Goal: Information Seeking & Learning: Learn about a topic

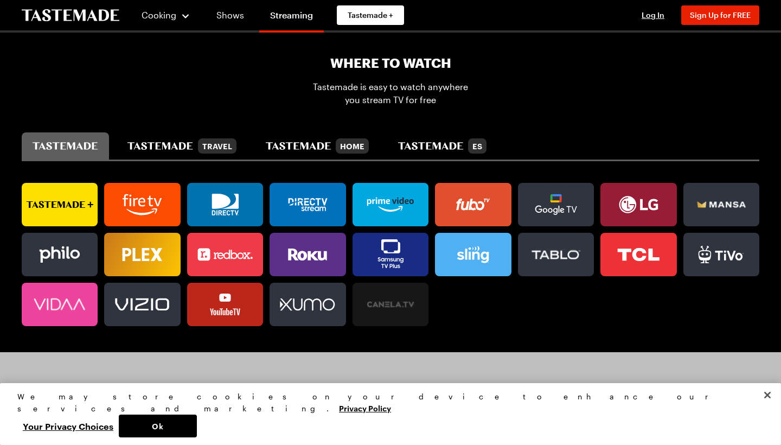
scroll to position [750, 0]
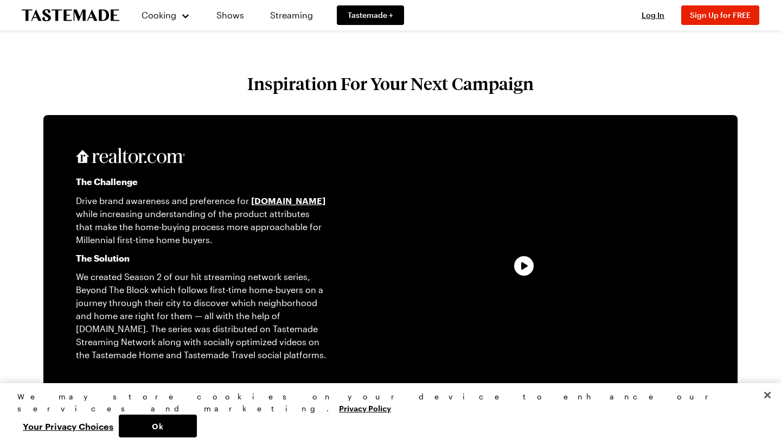
scroll to position [2210, 0]
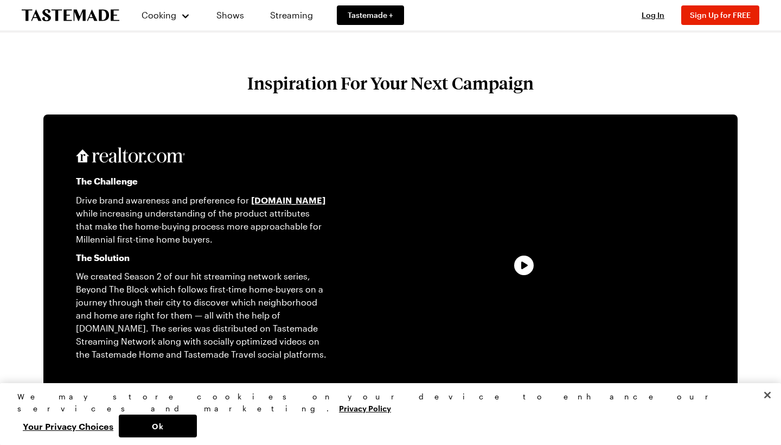
click at [530, 265] on video "Video Player" at bounding box center [527, 263] width 356 height 200
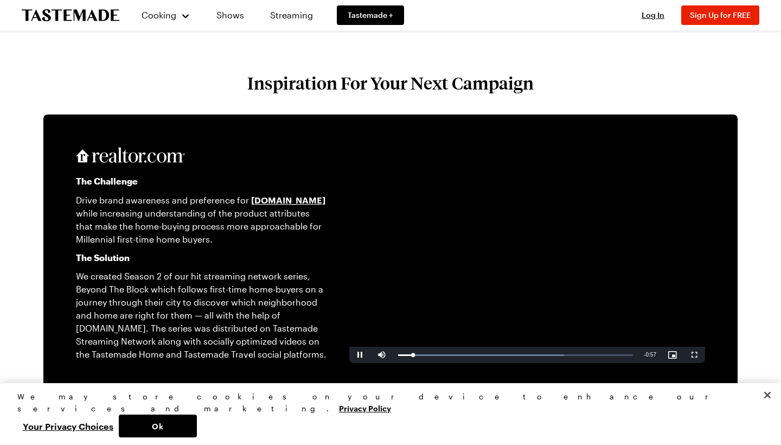
click at [464, 200] on video "Video Player" at bounding box center [527, 263] width 356 height 200
click at [525, 255] on video "Video Player" at bounding box center [527, 263] width 356 height 200
click at [501, 219] on video "Video Player" at bounding box center [527, 263] width 356 height 200
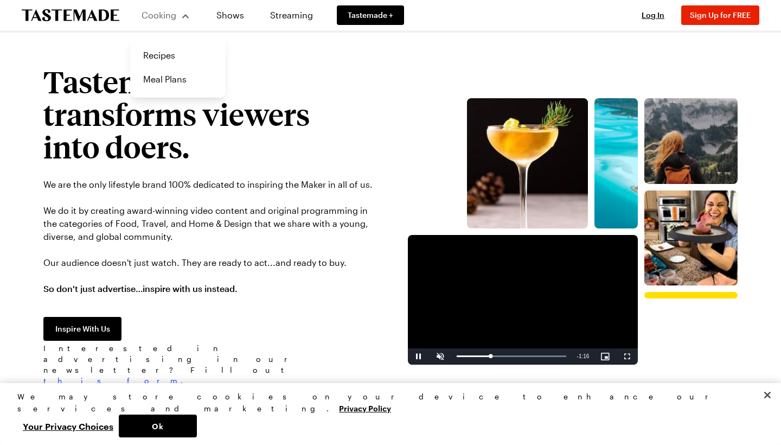
scroll to position [0, 0]
click at [157, 51] on link "Recipes" at bounding box center [178, 55] width 82 height 24
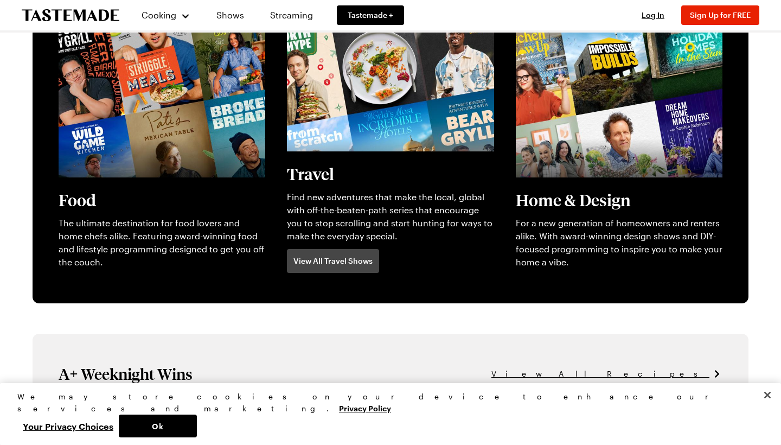
scroll to position [297, 0]
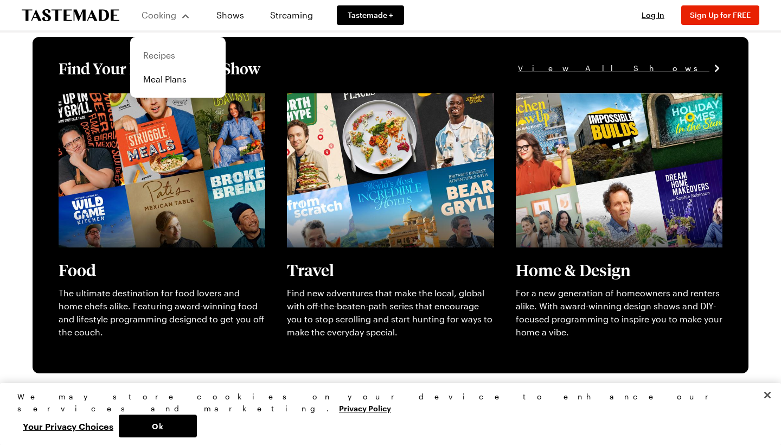
click at [171, 55] on link "Recipes" at bounding box center [178, 55] width 82 height 24
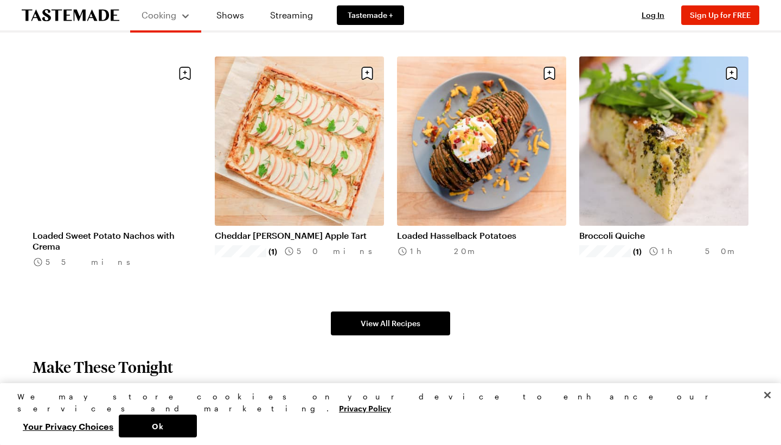
scroll to position [655, 0]
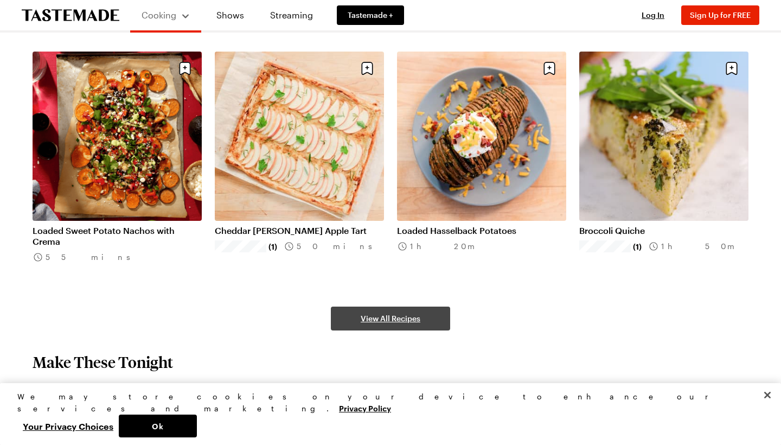
click at [369, 316] on span "View All Recipes" at bounding box center [391, 318] width 60 height 11
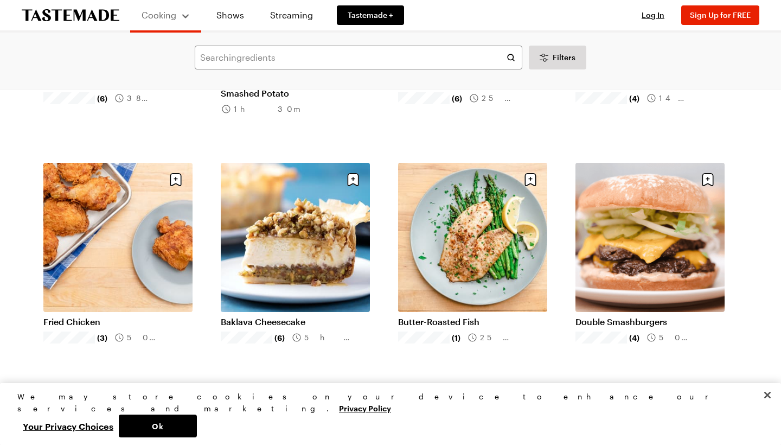
scroll to position [960, 0]
click at [275, 316] on link "Baklava Cheesecake" at bounding box center [295, 321] width 149 height 11
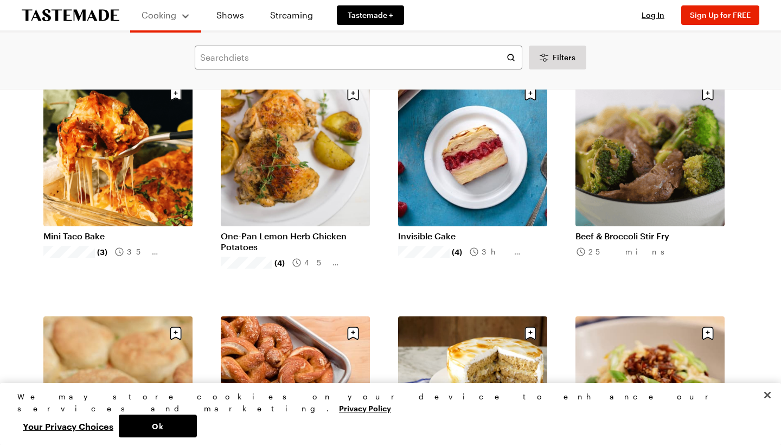
scroll to position [2289, 0]
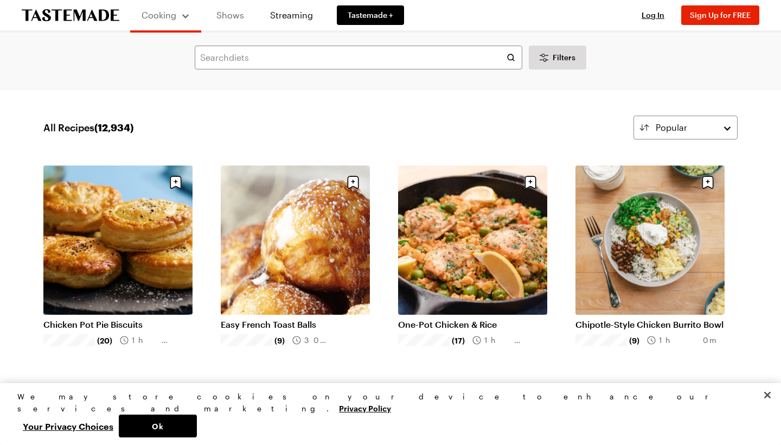
click at [226, 14] on link "Shows" at bounding box center [230, 15] width 49 height 30
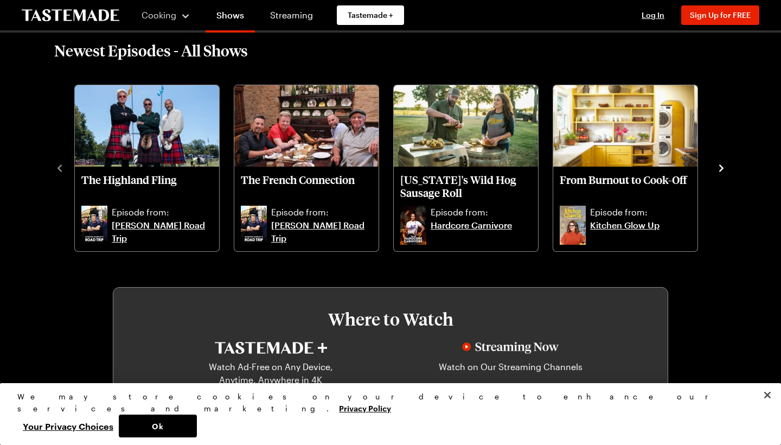
scroll to position [354, 0]
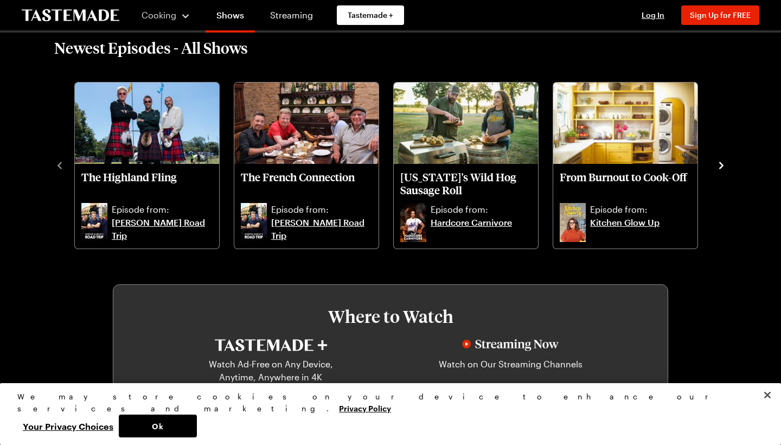
click at [719, 165] on icon "navigate to next item" at bounding box center [721, 165] width 11 height 11
